Goal: Task Accomplishment & Management: Complete application form

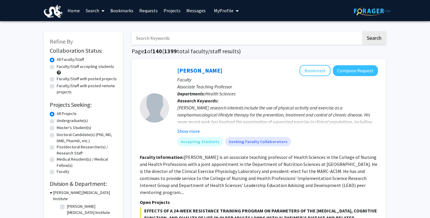
click at [124, 7] on link "Bookmarks" at bounding box center [121, 10] width 29 height 20
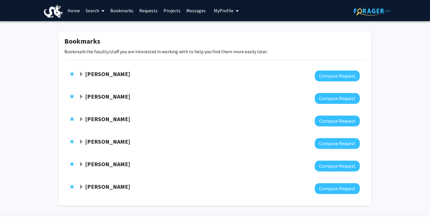
click at [104, 185] on strong "[PERSON_NAME]" at bounding box center [107, 186] width 45 height 7
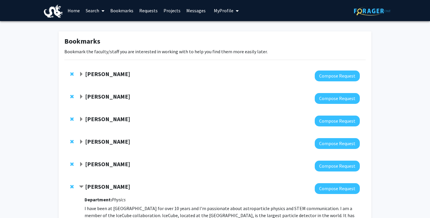
click at [103, 77] on strong "[PERSON_NAME]" at bounding box center [107, 73] width 45 height 7
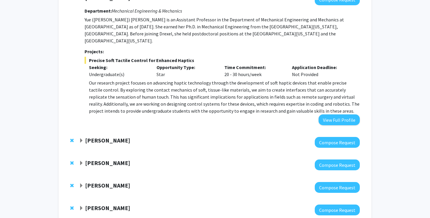
scroll to position [164, 0]
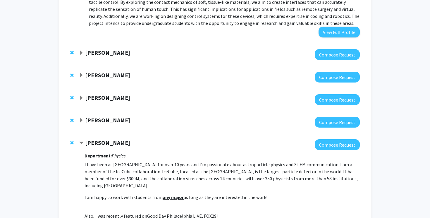
click at [107, 49] on strong "[PERSON_NAME]" at bounding box center [107, 52] width 45 height 7
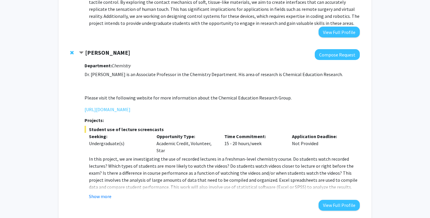
click at [108, 49] on strong "[PERSON_NAME]" at bounding box center [107, 52] width 45 height 7
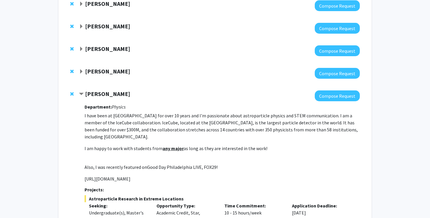
scroll to position [213, 0]
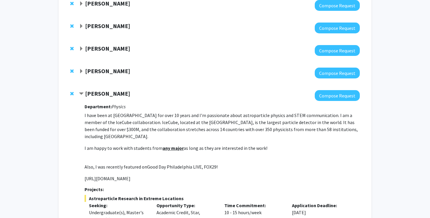
click at [106, 47] on div at bounding box center [219, 50] width 281 height 11
click at [106, 45] on strong "[PERSON_NAME]" at bounding box center [107, 48] width 45 height 7
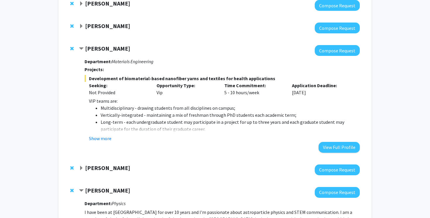
click at [106, 45] on strong "[PERSON_NAME]" at bounding box center [107, 48] width 45 height 7
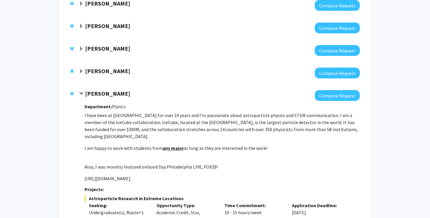
click at [103, 22] on strong "[PERSON_NAME]" at bounding box center [107, 25] width 45 height 7
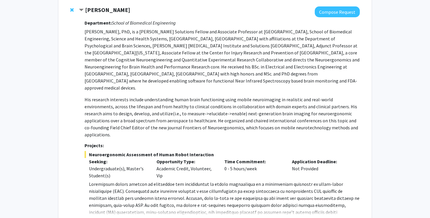
scroll to position [266, 0]
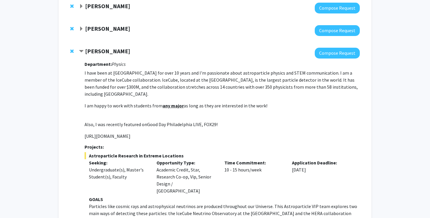
click at [106, 19] on div "[PERSON_NAME] Compose Request" at bounding box center [214, 30] width 301 height 23
click at [109, 25] on strong "[PERSON_NAME]" at bounding box center [107, 28] width 45 height 7
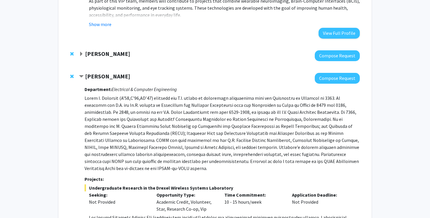
scroll to position [491, 0]
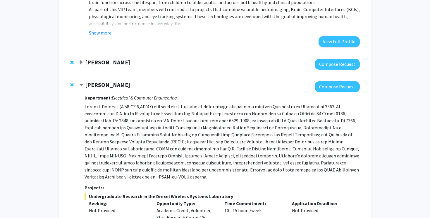
click at [109, 59] on strong "[PERSON_NAME]" at bounding box center [107, 62] width 45 height 7
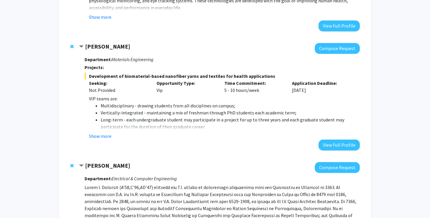
scroll to position [511, 0]
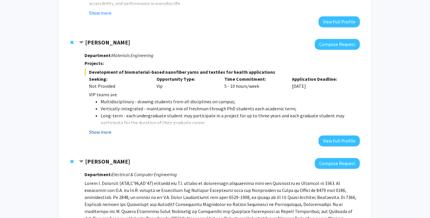
click at [100, 128] on button "Show more" at bounding box center [100, 131] width 23 height 7
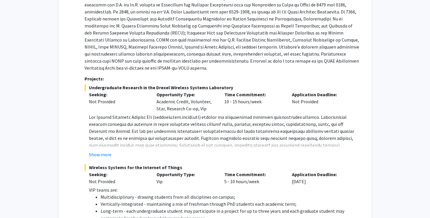
scroll to position [1026, 0]
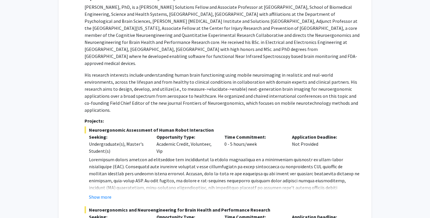
scroll to position [134, 0]
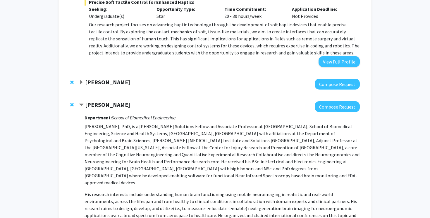
click at [73, 102] on span "Remove Hasan Ayaz from bookmarks" at bounding box center [72, 104] width 4 height 5
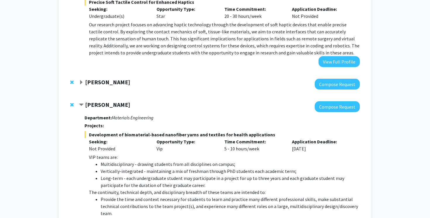
click at [73, 80] on span "Remove Daniel King from bookmarks" at bounding box center [72, 82] width 4 height 5
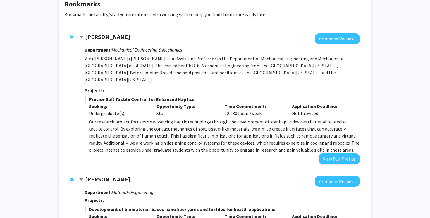
scroll to position [20, 0]
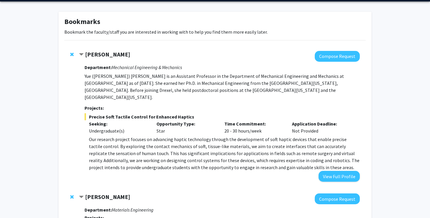
click at [72, 55] on span "Remove Yue Zheng from bookmarks" at bounding box center [72, 54] width 4 height 5
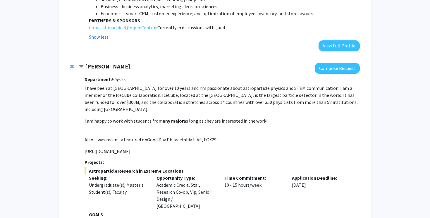
scroll to position [1012, 0]
click at [73, 64] on span "Remove Christina Love from bookmarks" at bounding box center [72, 66] width 4 height 5
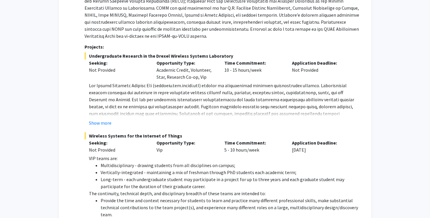
scroll to position [586, 0]
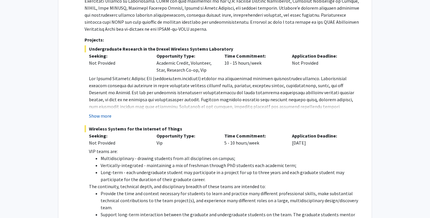
click at [106, 112] on button "Show more" at bounding box center [100, 115] width 23 height 7
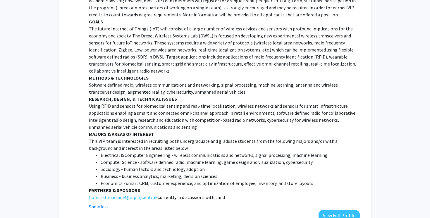
scroll to position [870, 0]
click at [340, 210] on button "View Full Profile" at bounding box center [339, 215] width 41 height 11
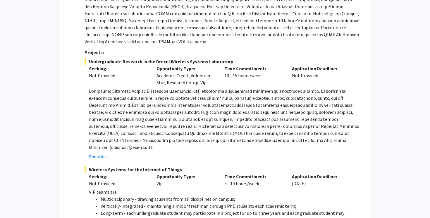
scroll to position [573, 0]
click at [103, 153] on button "Show less" at bounding box center [99, 156] width 20 height 7
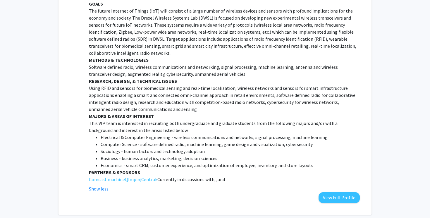
scroll to position [860, 0]
click at [102, 185] on button "Show less" at bounding box center [99, 188] width 20 height 7
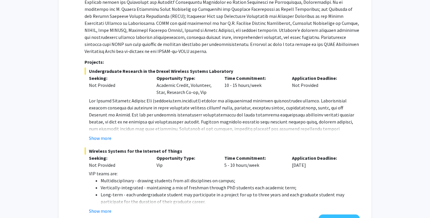
scroll to position [562, 0]
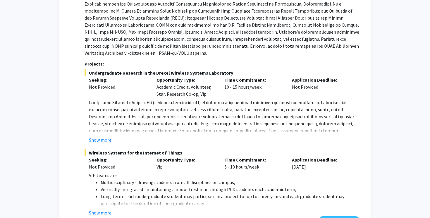
click at [102, 123] on fg-project-list "Undergraduate Research in the Drexel Wireless Systems Laboratory Seeking: Not P…" at bounding box center [222, 142] width 275 height 147
click at [102, 136] on button "Show more" at bounding box center [100, 139] width 23 height 7
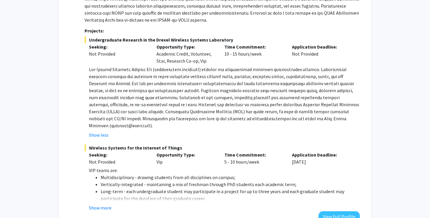
scroll to position [601, 0]
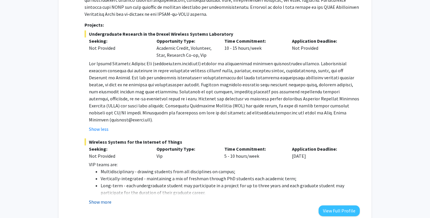
click at [94, 198] on button "Show more" at bounding box center [100, 201] width 23 height 7
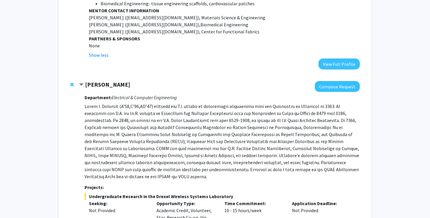
scroll to position [434, 0]
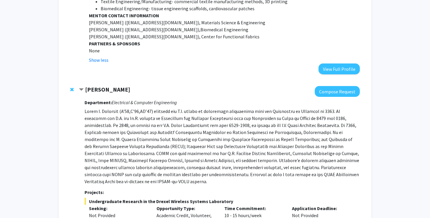
click at [412, 86] on div "Bookmarks Bookmark the faculty/staff you are interested in working with to help…" at bounding box center [215, 134] width 430 height 1095
click at [386, 91] on div "Bookmarks Bookmark the faculty/staff you are interested in working with to help…" at bounding box center [215, 134] width 430 height 1095
click at [352, 86] on button "Compose Request" at bounding box center [337, 91] width 45 height 11
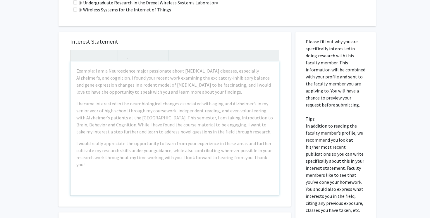
scroll to position [288, 0]
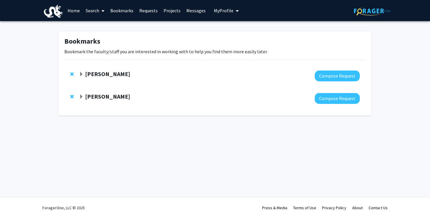
click at [114, 98] on strong "[PERSON_NAME]" at bounding box center [107, 96] width 45 height 7
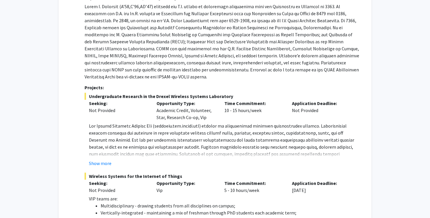
scroll to position [161, 0]
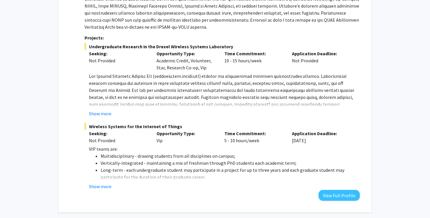
drag, startPoint x: 227, startPoint y: 41, endPoint x: 88, endPoint y: 40, distance: 139.0
click at [88, 43] on span "Undergraduate Research in the Drexel Wireless Systems Laboratory" at bounding box center [222, 46] width 275 height 7
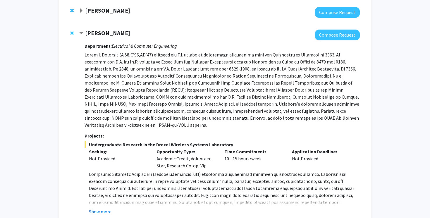
scroll to position [35, 0]
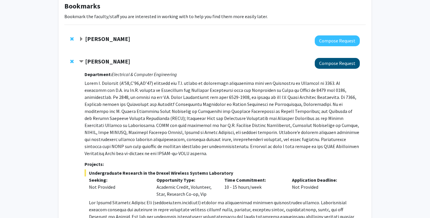
click at [345, 64] on button "Compose Request" at bounding box center [337, 63] width 45 height 11
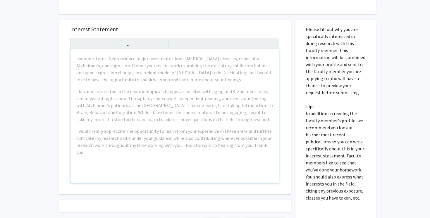
scroll to position [161, 0]
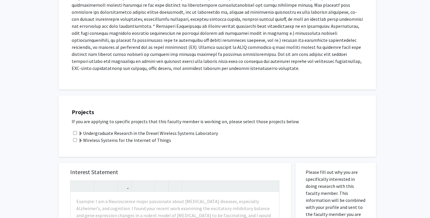
click at [76, 131] on input "checkbox" at bounding box center [75, 133] width 4 height 4
checkbox input "true"
click at [80, 131] on span at bounding box center [80, 133] width 5 height 5
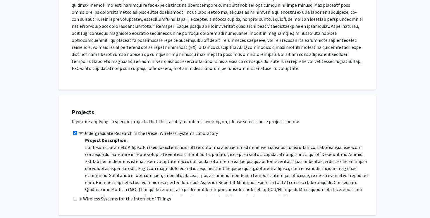
click at [80, 131] on span at bounding box center [80, 133] width 5 height 5
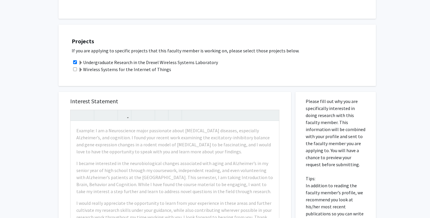
scroll to position [265, 0]
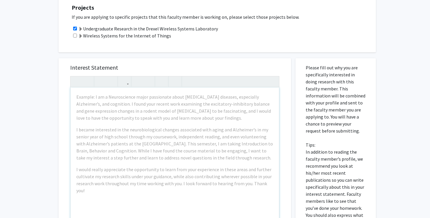
click at [163, 64] on h5 "Interest Statement" at bounding box center [174, 67] width 209 height 7
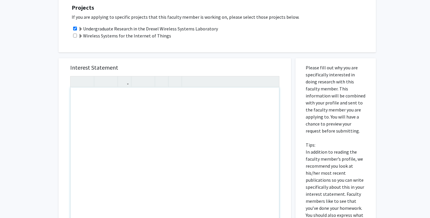
drag, startPoint x: 80, startPoint y: 91, endPoint x: 92, endPoint y: 100, distance: 15.3
click at [92, 100] on div "Note to users with screen readers: Please press Alt+0 or Option+0 to deactivate…" at bounding box center [175, 154] width 209 height 134
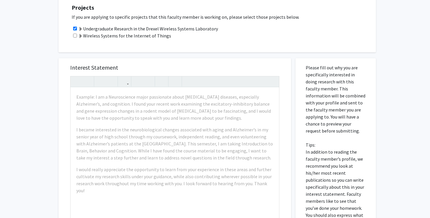
click at [185, 64] on h5 "Interest Statement" at bounding box center [174, 67] width 209 height 7
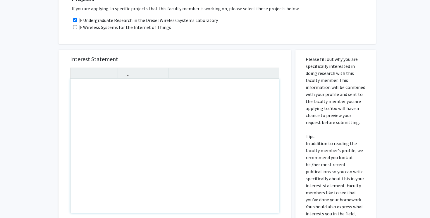
scroll to position [270, 0]
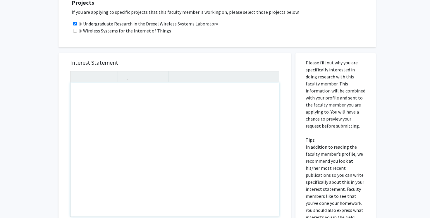
click at [90, 85] on div "Note to users with screen readers: Please press Alt+0 or Option+0 to deactivate…" at bounding box center [175, 150] width 209 height 134
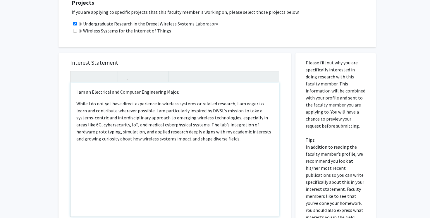
click at [191, 88] on p "I am an Electrical and Computer Engineering Major." at bounding box center [174, 91] width 197 height 7
click at [76, 97] on div "I am an Electrical and Computer Engineering Major. While I do not yet have dire…" at bounding box center [175, 150] width 209 height 134
click at [212, 106] on p "While I do not yet have direct experience in wireless systems or related resear…" at bounding box center [174, 121] width 197 height 42
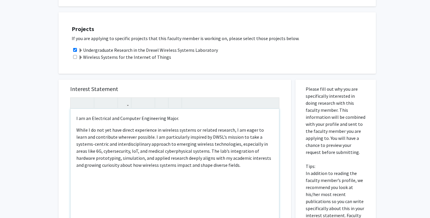
scroll to position [272, 0]
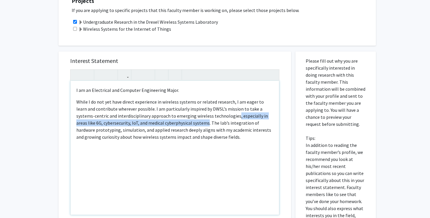
drag, startPoint x: 181, startPoint y: 118, endPoint x: 219, endPoint y: 111, distance: 37.8
click at [219, 111] on p "While I do not yet have direct experience in wireless systems or related resear…" at bounding box center [174, 119] width 197 height 42
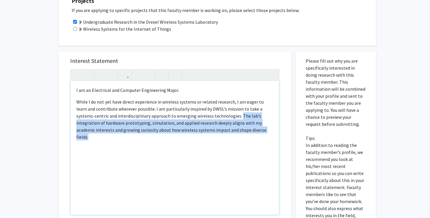
drag, startPoint x: 242, startPoint y: 129, endPoint x: 221, endPoint y: 110, distance: 28.0
click at [221, 110] on div "I am an Electrical and Computer Engineering Major. While I do not yet have dire…" at bounding box center [175, 148] width 209 height 134
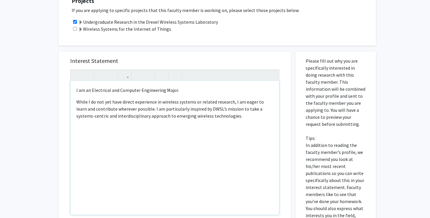
click at [192, 87] on p "I am an Electrical and Computer Engineering Major." at bounding box center [174, 90] width 197 height 7
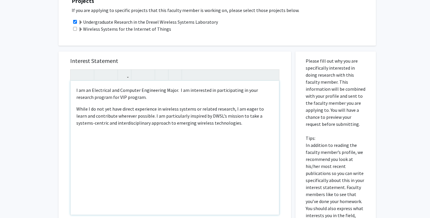
click at [76, 105] on p "While I do not yet have direct experience in wireless systems or related resear…" at bounding box center [174, 115] width 197 height 21
click at [144, 90] on p "I am an Electrical and Computer Engineering Major. I am interested in participa…" at bounding box center [174, 94] width 197 height 14
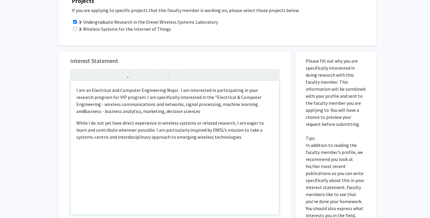
click at [235, 97] on p "I am an Electrical and Computer Engineering Major. I am interested in participa…" at bounding box center [174, 101] width 197 height 28
drag, startPoint x: 267, startPoint y: 91, endPoint x: 192, endPoint y: 89, distance: 74.3
click at [192, 89] on p "I am an Electrical and Computer Engineering Major. I am interested in participa…" at bounding box center [174, 101] width 197 height 28
drag, startPoint x: 176, startPoint y: 99, endPoint x: 154, endPoint y: 99, distance: 21.6
click at [154, 99] on p "I am an Electrical and Computer Engineering Major. I am interested in participa…" at bounding box center [174, 101] width 197 height 28
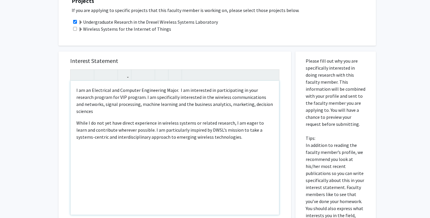
click at [266, 97] on p "I am an Electrical and Computer Engineering Major. I am interested in participa…" at bounding box center [174, 101] width 197 height 28
click at [265, 125] on p "While I do not yet have direct experience in wireless systems or related resear…" at bounding box center [174, 129] width 197 height 21
drag, startPoint x: 98, startPoint y: 131, endPoint x: 247, endPoint y: 125, distance: 148.8
click at [247, 125] on span "While I do not yet have direct experience in wireless systems or related resear…" at bounding box center [170, 130] width 188 height 20
click at [124, 91] on p "I am an Electrical and Computer Engineering Major. I am interested in participa…" at bounding box center [174, 101] width 197 height 28
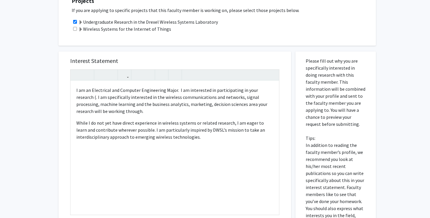
drag, startPoint x: 217, startPoint y: 19, endPoint x: 84, endPoint y: 15, distance: 133.2
click at [84, 18] on div "Undergraduate Research in the Drexel Wireless Systems Laboratory" at bounding box center [221, 21] width 298 height 7
copy label "Undergraduate Research in the Drexel Wireless Systems Laboratory"
click at [273, 87] on p "I am an Electrical and Computer Engineering Major. I am interested in participa…" at bounding box center [174, 101] width 197 height 28
click at [201, 130] on p "While I do not yet have direct experience in wireless systems or related resear…" at bounding box center [174, 129] width 197 height 21
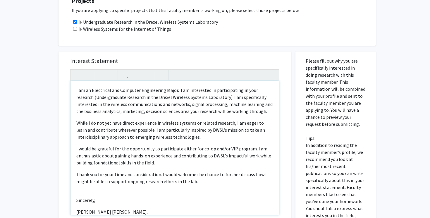
scroll to position [0, 0]
click at [164, 87] on p "I am an Electrical and Computer Engineering Major. I am interested in participa…" at bounding box center [174, 101] width 197 height 28
type textarea "<l>I do si Ametconsec adi Elitsedd Eiusmodtemp (INC) Utlab. &etdo;M al enimadmi…"
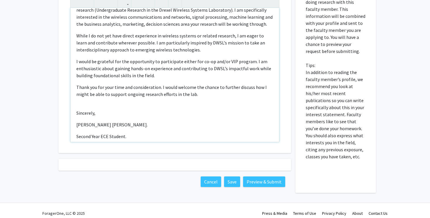
scroll to position [344, 0]
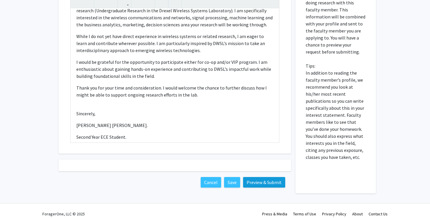
click at [261, 177] on button "Preview & Submit" at bounding box center [264, 182] width 42 height 11
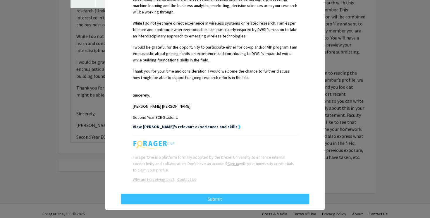
scroll to position [183, 0]
click at [224, 124] on strong "View [PERSON_NAME]'s relevant experiences and skills" at bounding box center [185, 126] width 105 height 5
click at [238, 124] on strong "❯" at bounding box center [240, 126] width 4 height 5
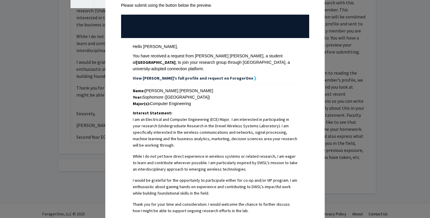
scroll to position [0, 0]
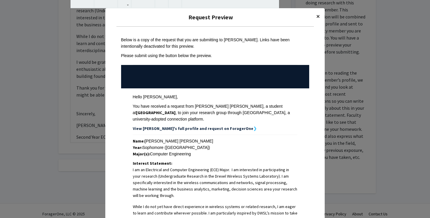
click at [316, 20] on button "×" at bounding box center [318, 16] width 13 height 16
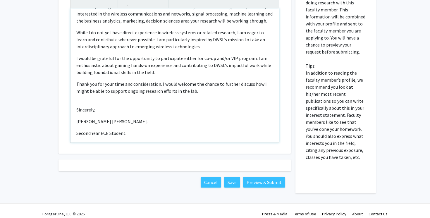
scroll to position [18, 0]
click at [258, 177] on button "Preview & Submit" at bounding box center [264, 182] width 42 height 11
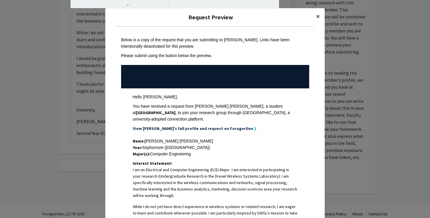
scroll to position [0, 0]
click at [316, 18] on button "×" at bounding box center [318, 16] width 13 height 16
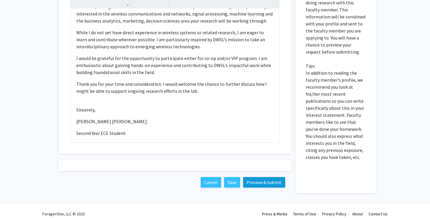
click at [266, 177] on button "Preview & Submit" at bounding box center [264, 182] width 42 height 11
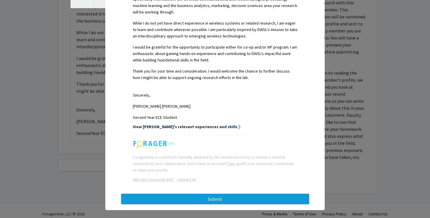
scroll to position [183, 0]
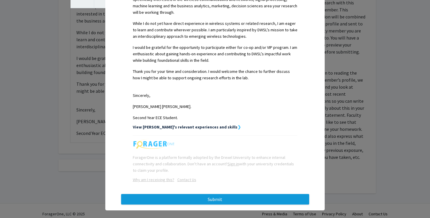
click at [233, 195] on button "Submit" at bounding box center [215, 199] width 188 height 11
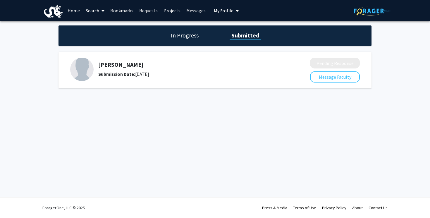
click at [183, 36] on h1 "In Progress" at bounding box center [184, 35] width 31 height 8
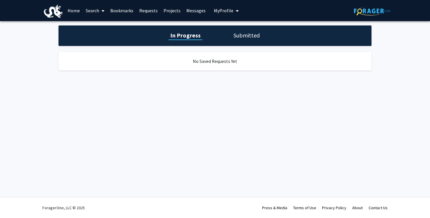
click at [231, 37] on div "In Progress Submitted" at bounding box center [215, 35] width 313 height 20
click at [236, 37] on h1 "Submitted" at bounding box center [247, 35] width 30 height 8
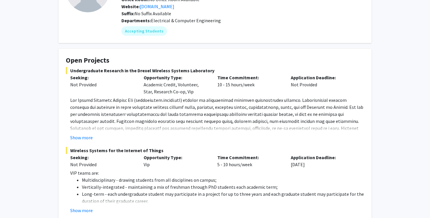
scroll to position [62, 0]
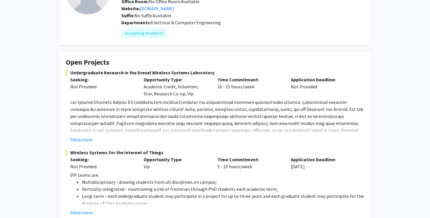
click at [79, 145] on fg-project-list "Undergraduate Research in the Drexel Wireless Systems Laboratory Seeking: Not P…" at bounding box center [215, 142] width 298 height 147
click at [79, 142] on button "Show more" at bounding box center [81, 139] width 23 height 7
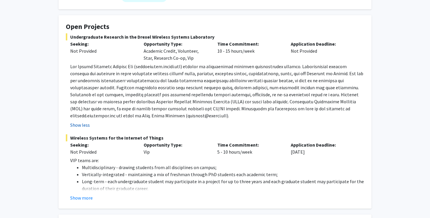
scroll to position [99, 0]
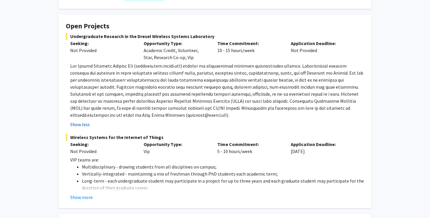
click at [82, 126] on button "Show less" at bounding box center [80, 124] width 20 height 7
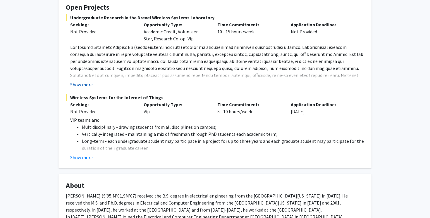
scroll to position [117, 0]
click at [85, 84] on button "Show more" at bounding box center [81, 84] width 23 height 7
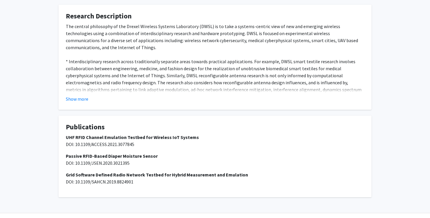
scroll to position [454, 0]
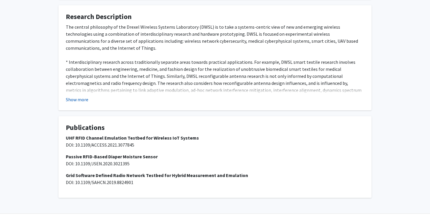
click at [76, 97] on button "Show more" at bounding box center [77, 99] width 23 height 7
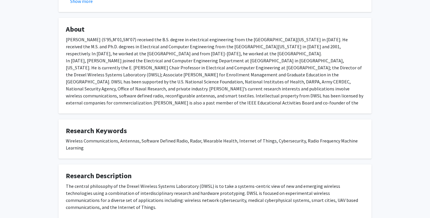
scroll to position [297, 0]
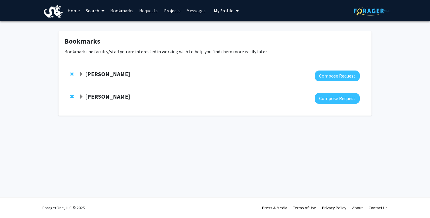
click at [110, 98] on strong "[PERSON_NAME]" at bounding box center [107, 96] width 45 height 7
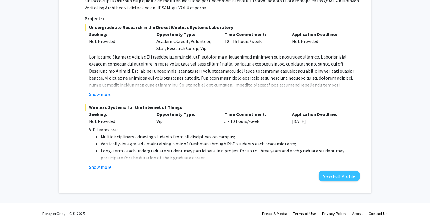
scroll to position [180, 0]
click at [332, 174] on button "View Full Profile" at bounding box center [339, 176] width 41 height 11
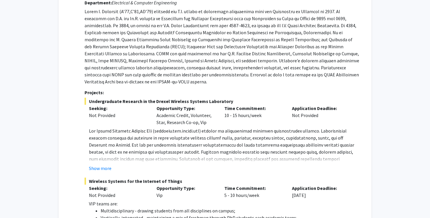
scroll to position [105, 0]
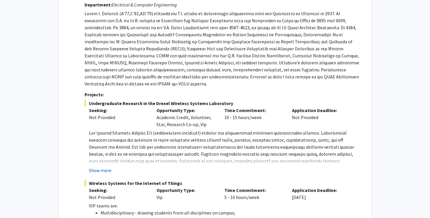
click at [98, 167] on button "Show more" at bounding box center [100, 170] width 23 height 7
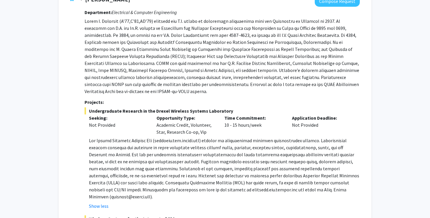
scroll to position [98, 0]
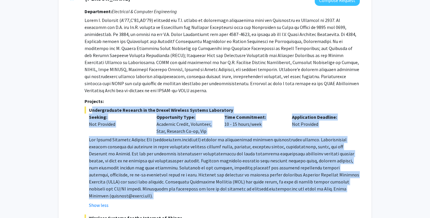
drag, startPoint x: 307, startPoint y: 186, endPoint x: 88, endPoint y: 104, distance: 233.8
click at [88, 106] on div "Undergraduate Research in the Drexel Wireless Systems Laboratory Seeking: Not P…" at bounding box center [222, 157] width 275 height 102
copy div "Undergraduate Research in the Drexel Wireless Systems Laboratory Seeking: Not P…"
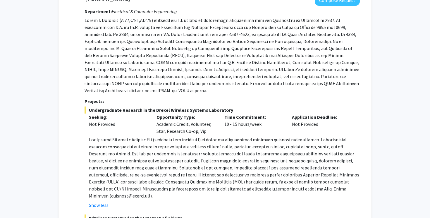
click at [209, 83] on p at bounding box center [222, 55] width 275 height 77
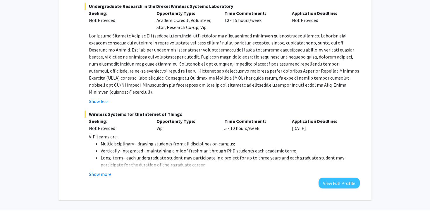
scroll to position [201, 0]
click at [99, 171] on button "Show more" at bounding box center [100, 174] width 23 height 7
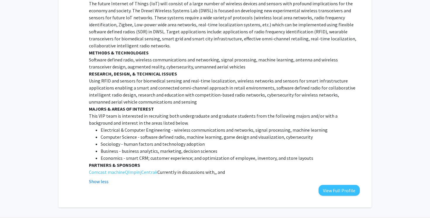
scroll to position [468, 0]
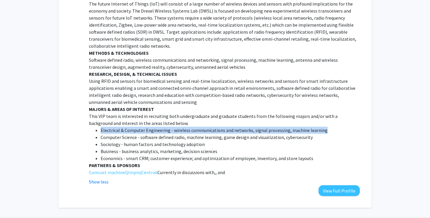
drag, startPoint x: 329, startPoint y: 112, endPoint x: 100, endPoint y: 110, distance: 229.1
click at [101, 127] on li "Electrical & Computer Engineering - wireless communications and networks, signa…" at bounding box center [230, 130] width 259 height 7
copy li "Electrical & Computer Engineering - wireless communications and networks, signa…"
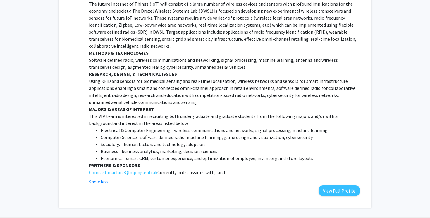
click at [128, 134] on li "Computer Science - software defined radio, machine learning, game design and vi…" at bounding box center [230, 137] width 259 height 7
drag, startPoint x: 220, startPoint y: 131, endPoint x: 99, endPoint y: 130, distance: 121.7
click at [99, 130] on ul "Electrical & Computer Engineering - wireless communications and networks, signa…" at bounding box center [224, 144] width 271 height 35
copy li "Business - business analytics, marketing, decision sciences"
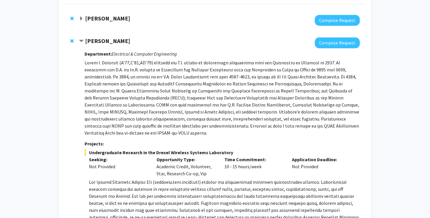
scroll to position [0, 0]
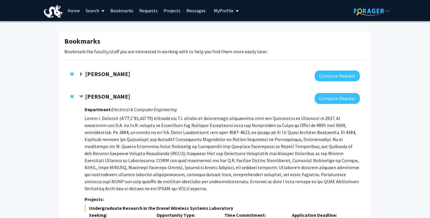
click at [224, 13] on span "My Profile" at bounding box center [224, 11] width 20 height 6
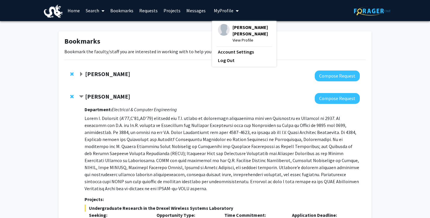
click at [228, 26] on div "Tyna Doriana Yerima View Profile" at bounding box center [244, 33] width 53 height 19
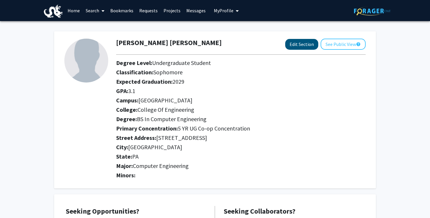
click at [305, 43] on button "Edit Section" at bounding box center [301, 44] width 33 height 11
select select "sophomore"
select select "University City"
select select "College of Engineering"
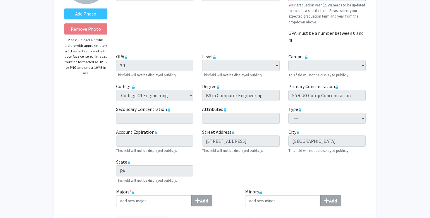
scroll to position [79, 0]
click at [280, 65] on div "Level required --- Undergraduate Quarter Undergraduate Semester This field will…" at bounding box center [241, 65] width 86 height 25
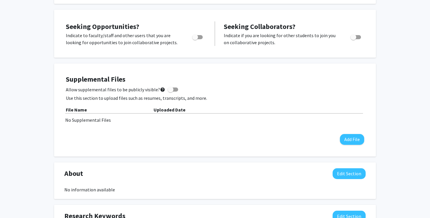
scroll to position [361, 0]
click at [196, 38] on span "Toggle" at bounding box center [195, 37] width 6 height 6
click at [195, 39] on input "Are you actively seeking opportunities?" at bounding box center [195, 39] width 0 height 0
checkbox input "true"
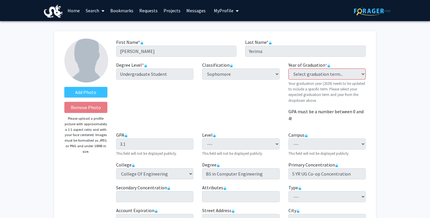
scroll to position [0, 0]
click at [185, 15] on link "Messages" at bounding box center [195, 10] width 25 height 20
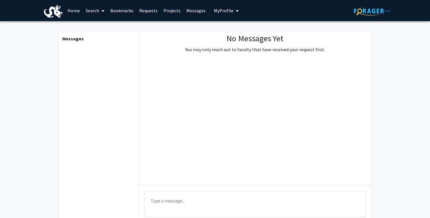
click at [169, 11] on link "Projects" at bounding box center [172, 10] width 23 height 20
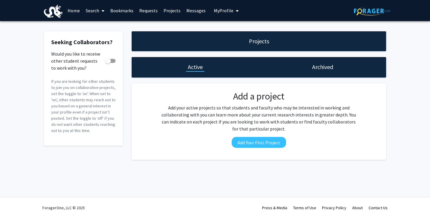
click at [141, 10] on link "Requests" at bounding box center [148, 10] width 24 height 20
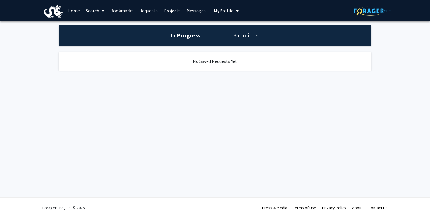
click at [133, 11] on link "Bookmarks" at bounding box center [121, 10] width 29 height 20
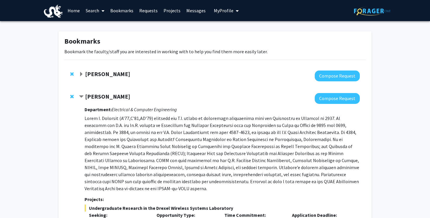
click at [231, 6] on button "My Profile" at bounding box center [226, 10] width 28 height 21
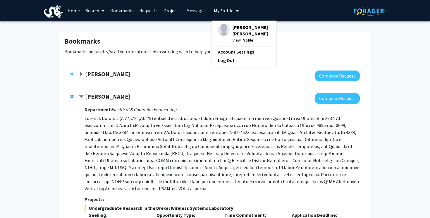
click at [238, 37] on span "[PERSON_NAME] [PERSON_NAME]" at bounding box center [252, 30] width 38 height 13
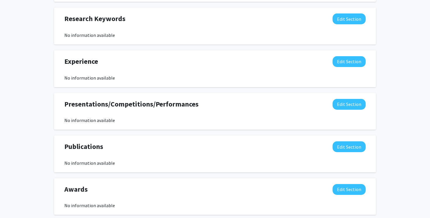
scroll to position [318, 0]
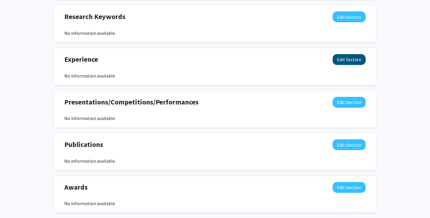
click at [338, 59] on button "Edit Section" at bounding box center [349, 59] width 33 height 11
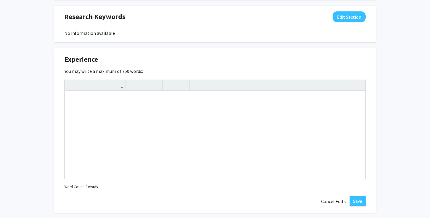
click at [350, 56] on div "Experience Edit Section" at bounding box center [215, 60] width 310 height 13
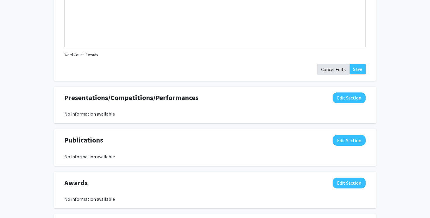
click at [327, 66] on button "Cancel Edits" at bounding box center [333, 69] width 32 height 11
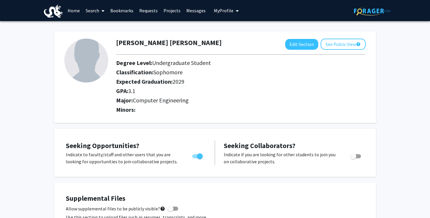
scroll to position [0, 0]
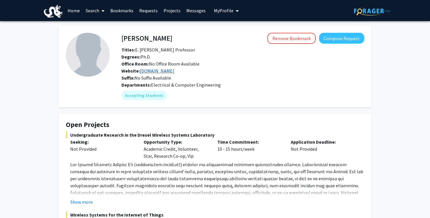
click at [160, 74] on link "wireless.ece.drexel.edu" at bounding box center [157, 71] width 35 height 6
